Goal: Obtain resource: Download file/media

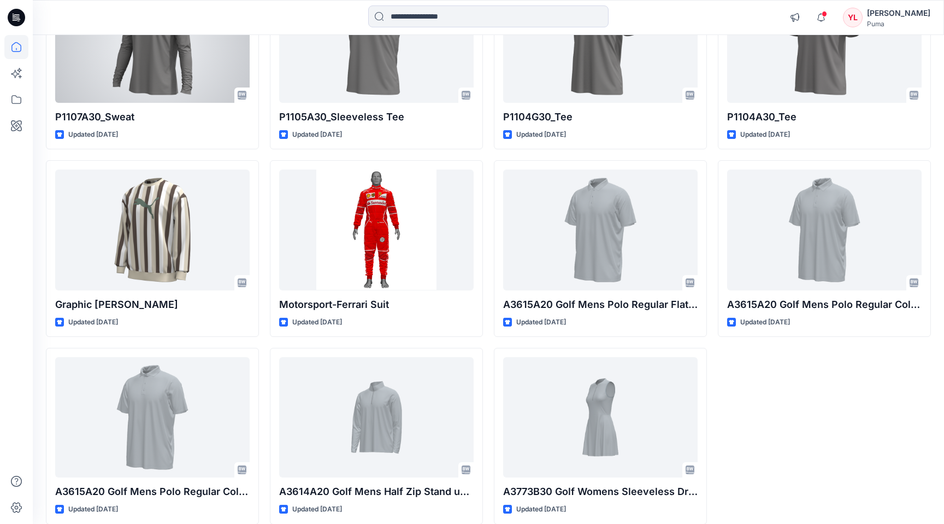
scroll to position [8058, 0]
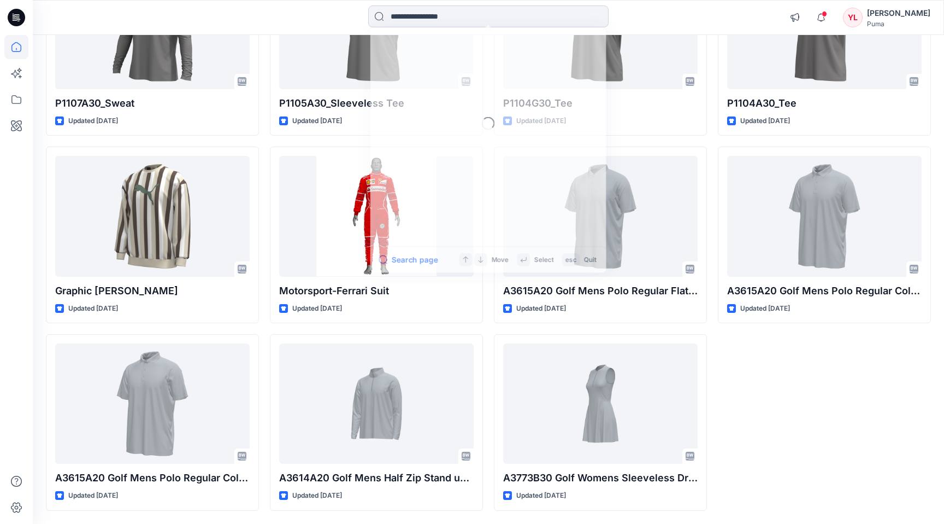
click at [397, 13] on input at bounding box center [488, 16] width 240 height 22
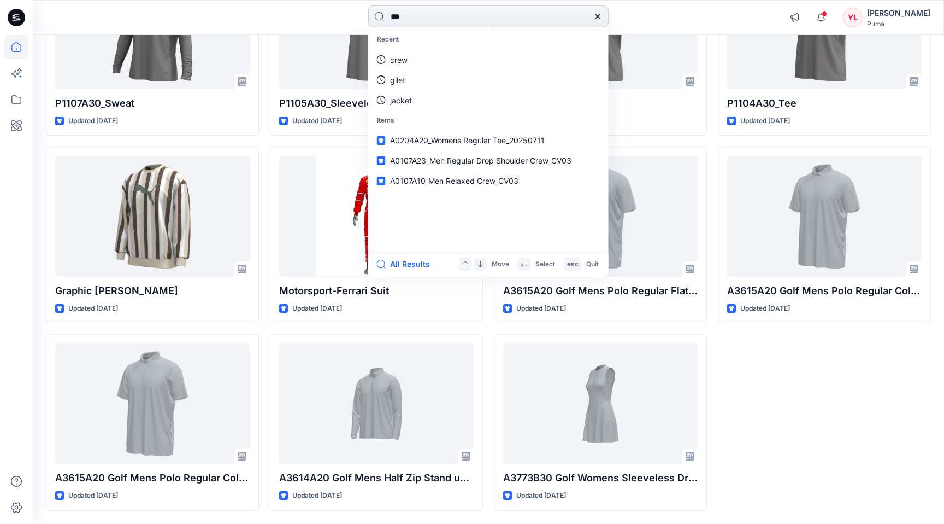
type input "****"
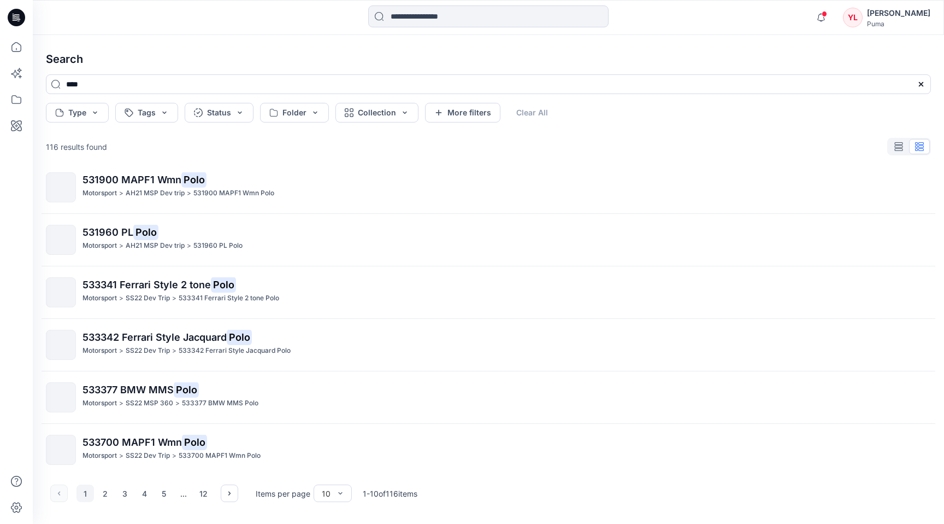
scroll to position [224, 0]
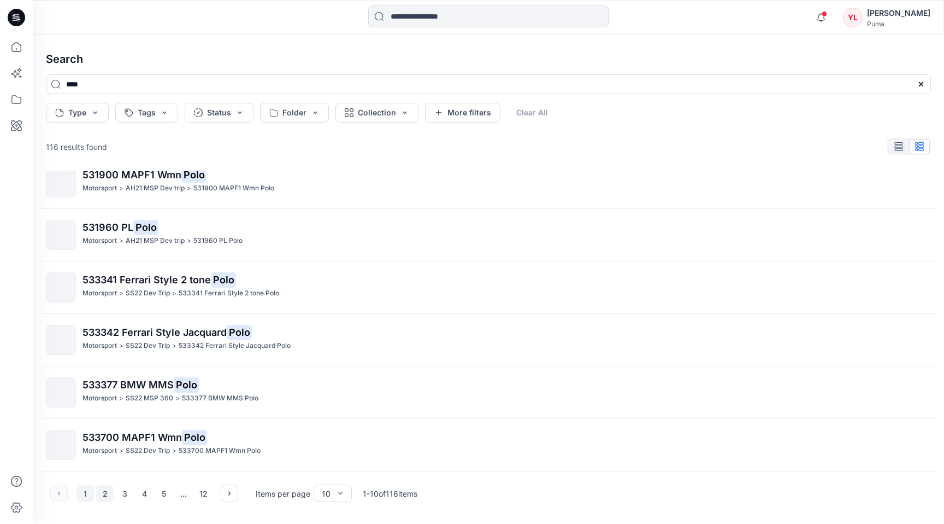
click at [103, 489] on button "2" at bounding box center [104, 492] width 17 height 17
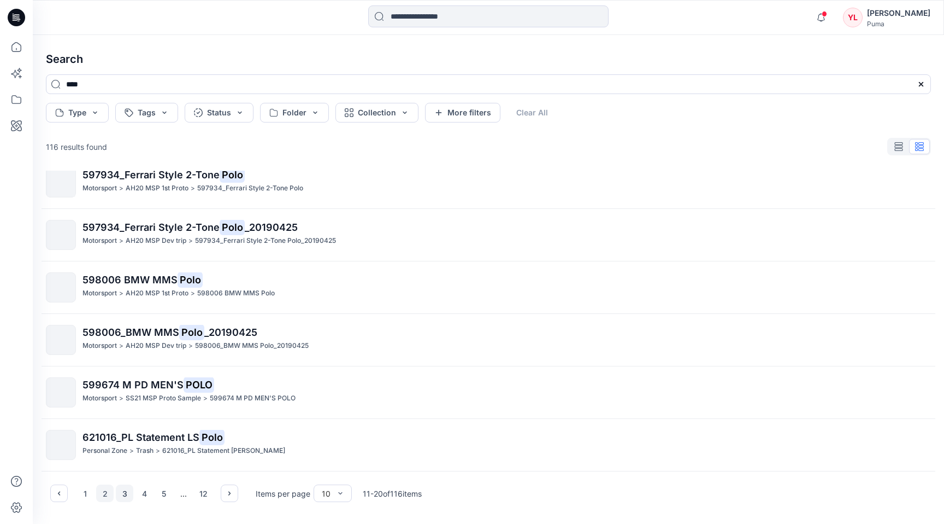
click at [124, 495] on button "3" at bounding box center [124, 492] width 17 height 17
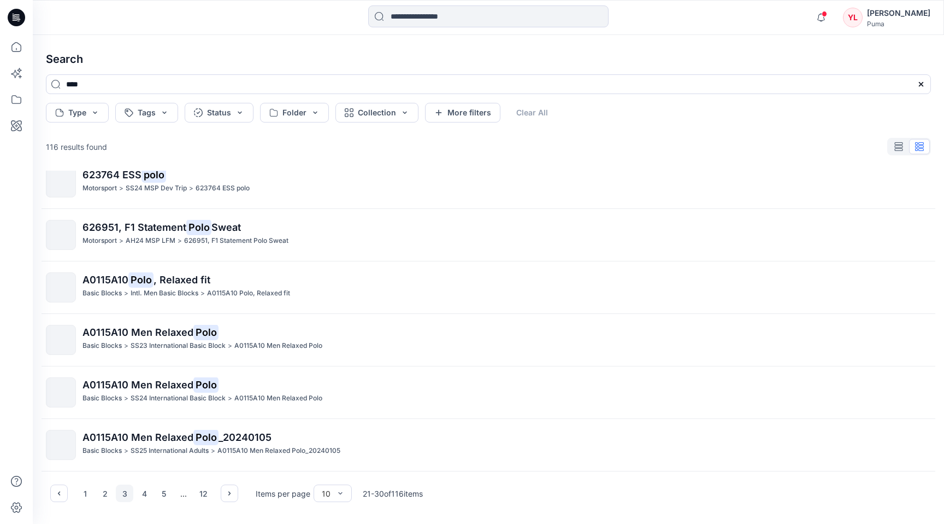
click at [9, 10] on icon at bounding box center [16, 17] width 17 height 35
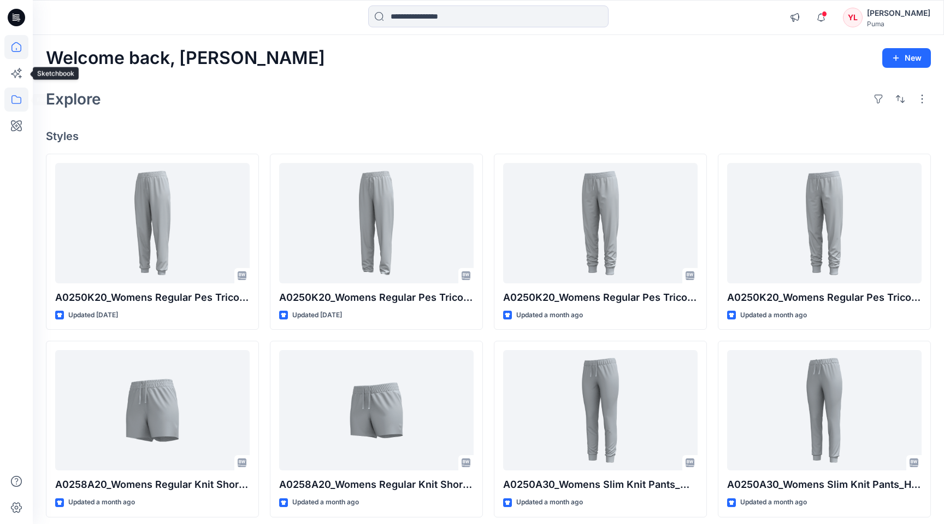
click at [17, 103] on icon at bounding box center [16, 99] width 24 height 24
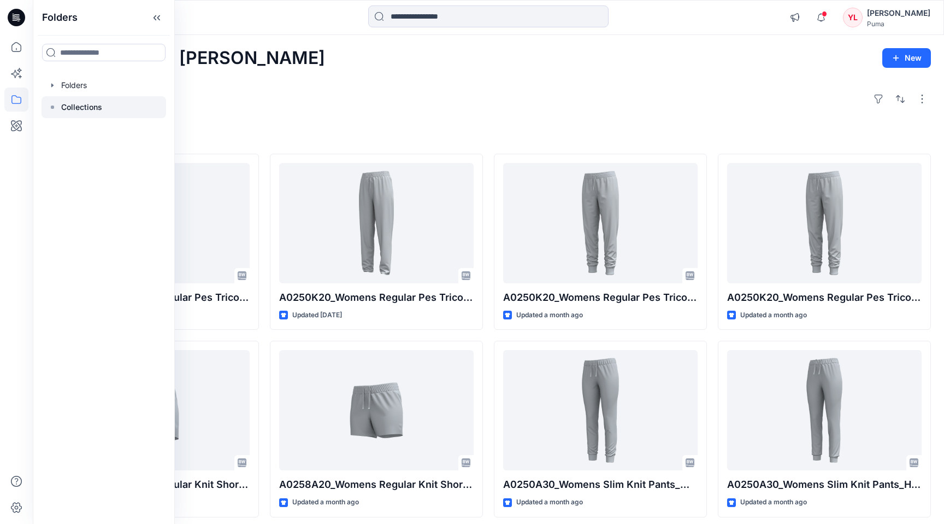
click at [60, 103] on div at bounding box center [104, 107] width 125 height 22
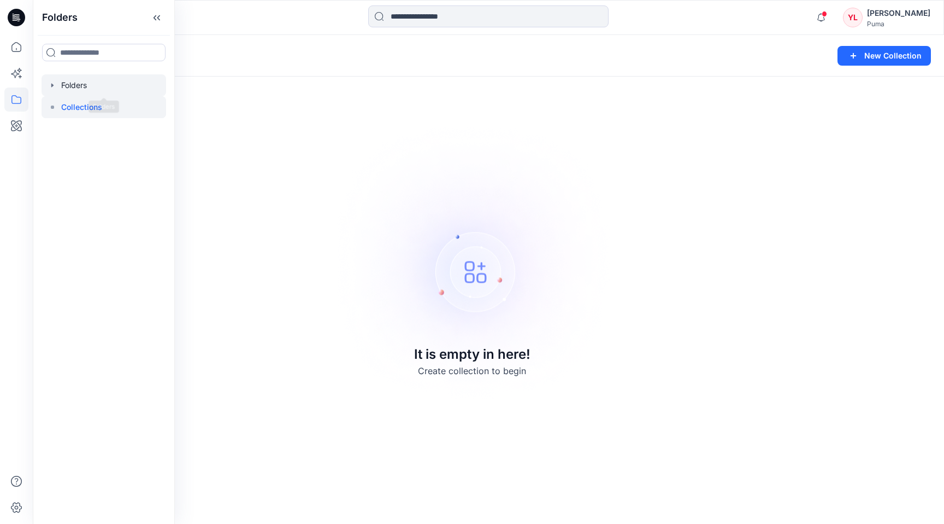
click at [95, 81] on div at bounding box center [104, 85] width 125 height 22
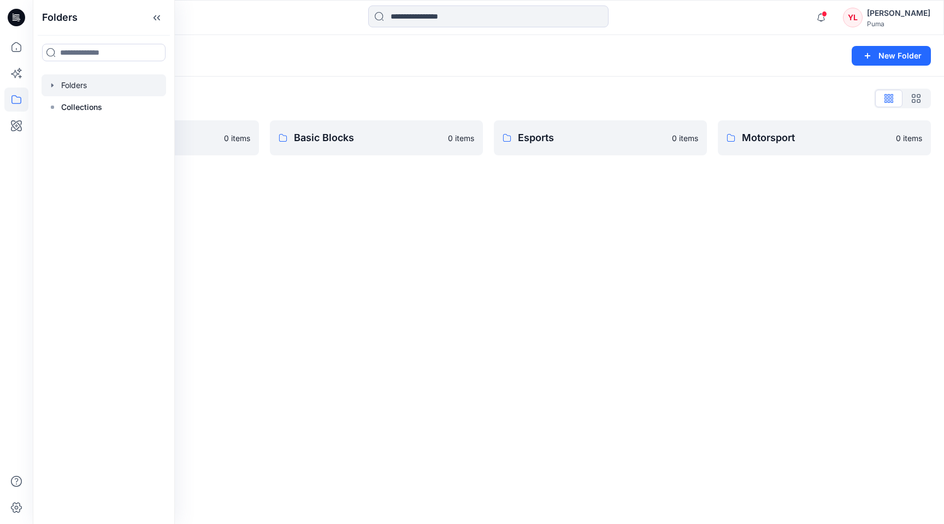
click at [311, 231] on div "Folders New Folder Folders List 3D Training 0 items Basic Blocks 0 items Esport…" at bounding box center [489, 279] width 912 height 489
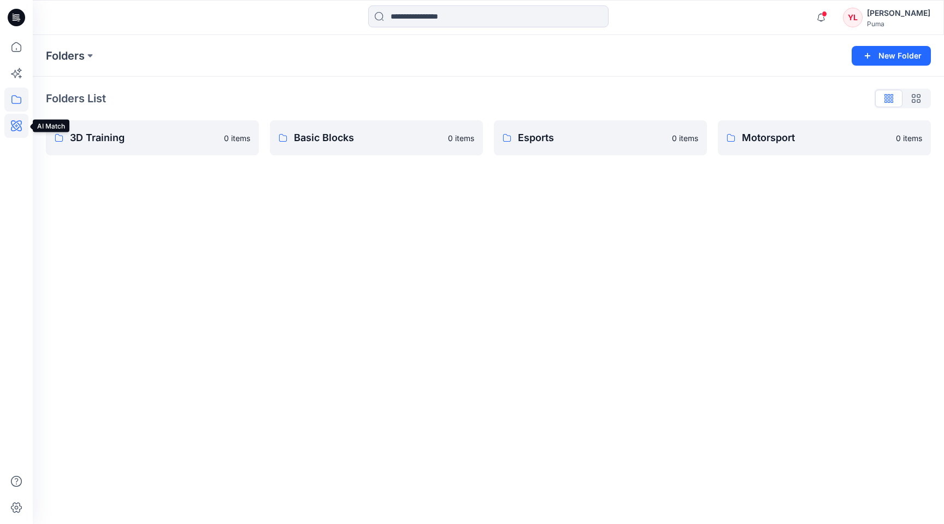
click at [19, 121] on icon at bounding box center [16, 125] width 11 height 11
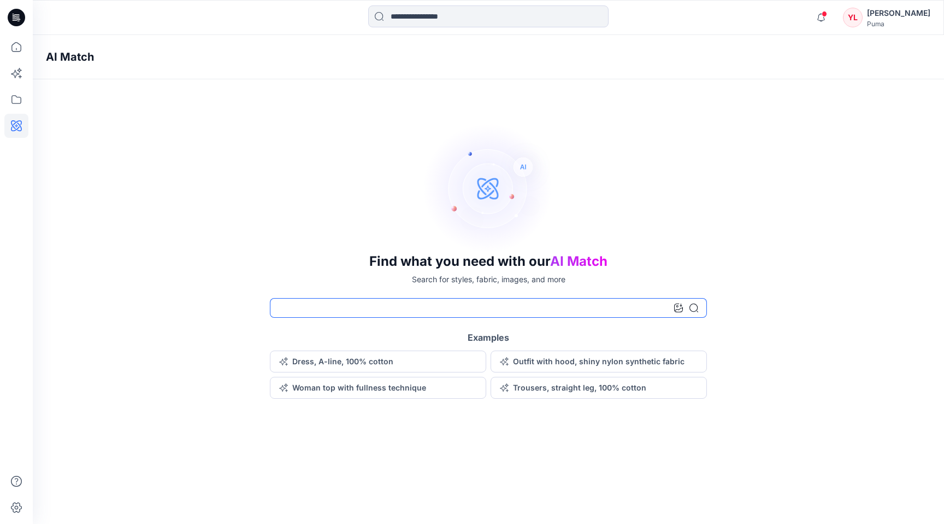
click at [310, 304] on input at bounding box center [488, 308] width 437 height 20
type input "****"
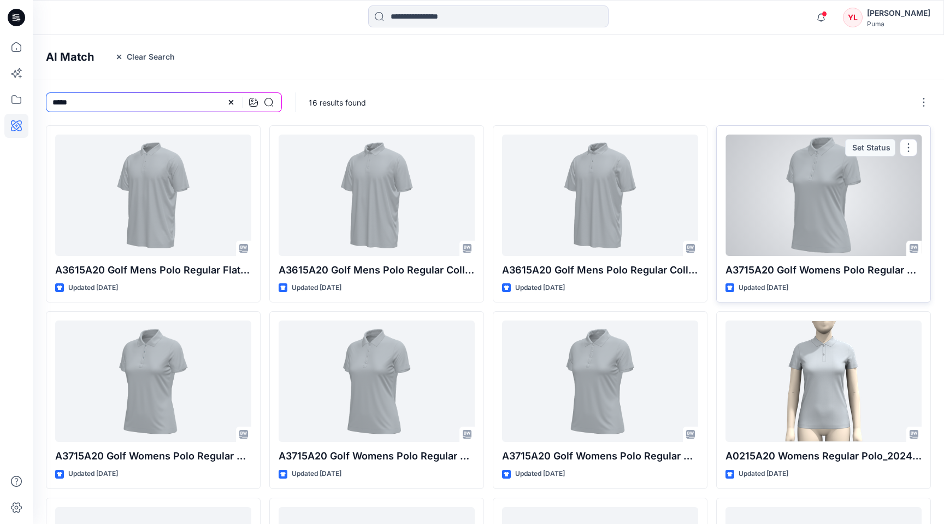
click at [772, 178] on div at bounding box center [824, 194] width 196 height 121
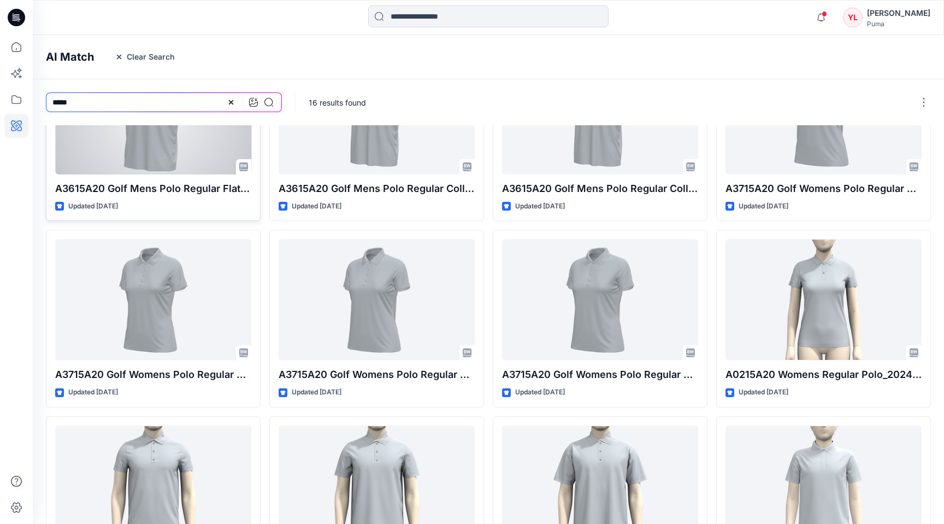
scroll to position [84, 0]
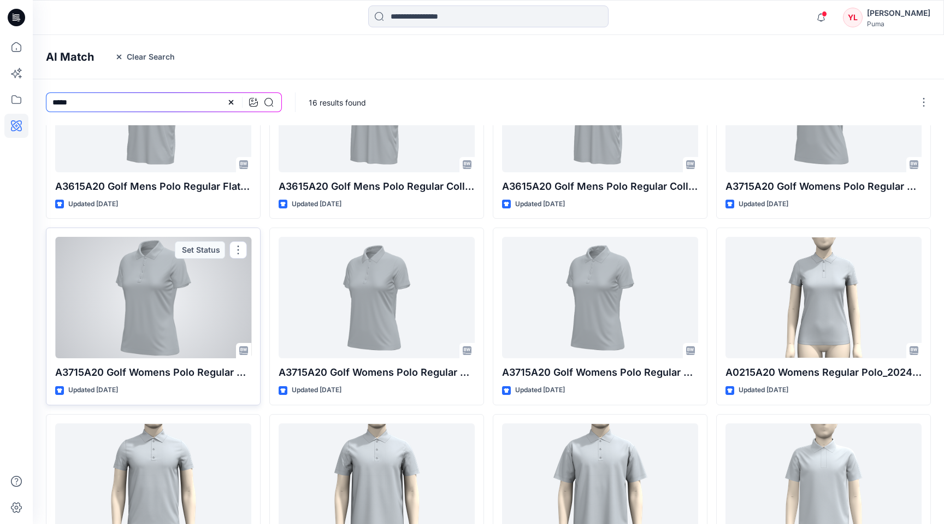
click at [187, 292] on div at bounding box center [153, 297] width 196 height 121
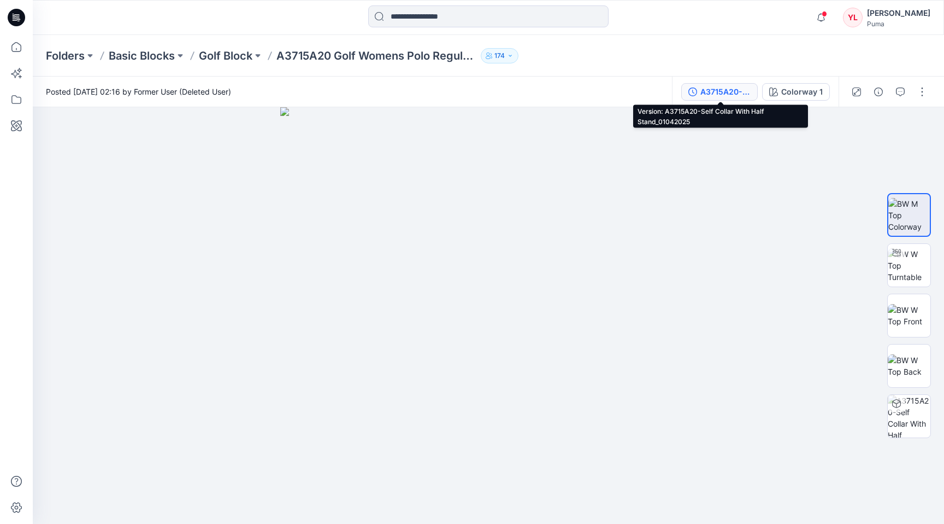
click at [712, 87] on div "A3715A20-Self Collar With Half Stand_01042025" at bounding box center [726, 92] width 50 height 12
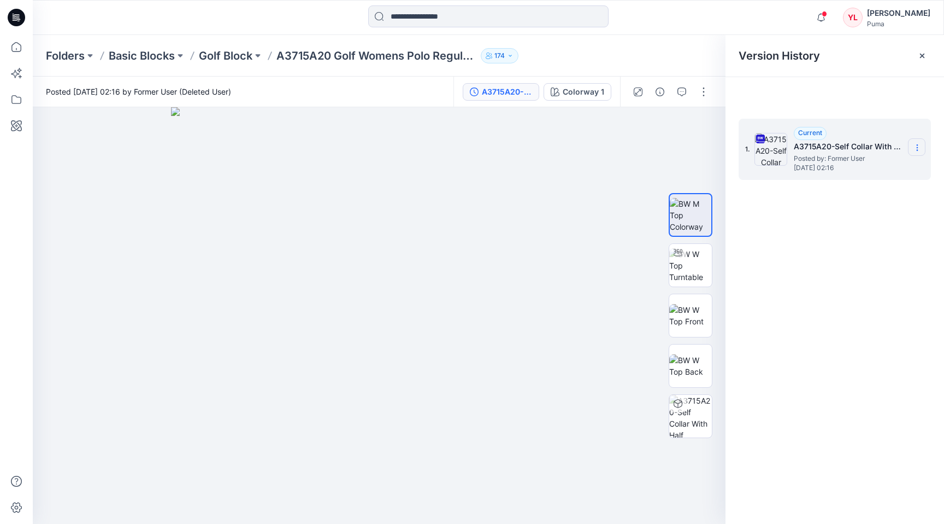
click at [925, 140] on section at bounding box center [916, 146] width 17 height 17
click at [895, 172] on span "Download Source BW File" at bounding box center [861, 168] width 91 height 13
click at [237, 60] on p "Golf Block" at bounding box center [226, 55] width 54 height 15
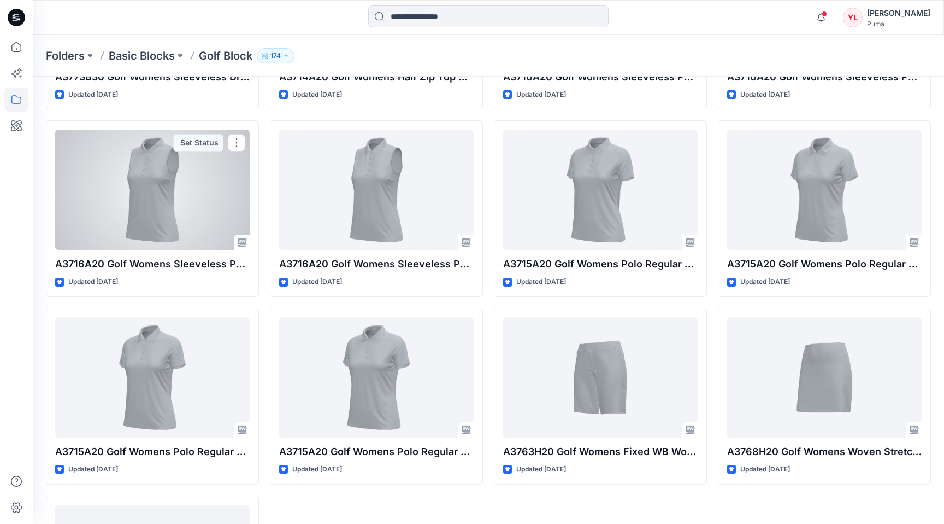
scroll to position [537, 0]
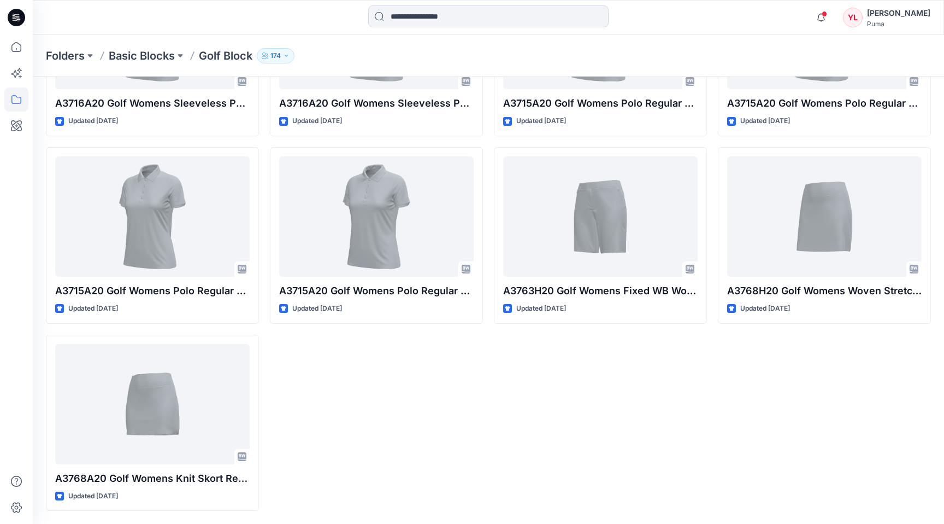
click at [520, 420] on div "A3615A20 Golf Mens Polo Regular Collar With Stand-12cm Spread_31032025 Updated …" at bounding box center [600, 47] width 213 height 925
